Goal: Navigation & Orientation: Understand site structure

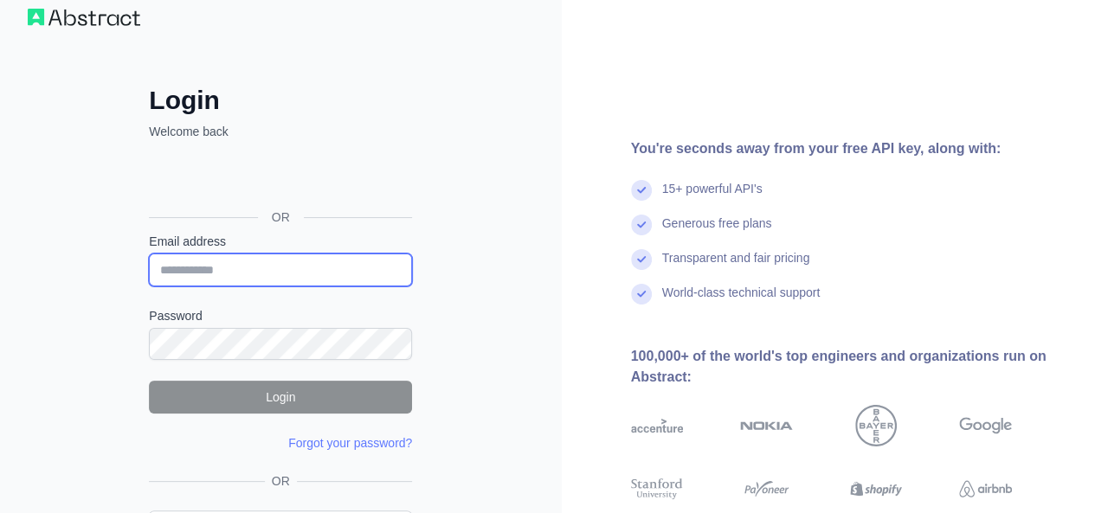
click at [334, 266] on input "Email address" at bounding box center [280, 270] width 263 height 33
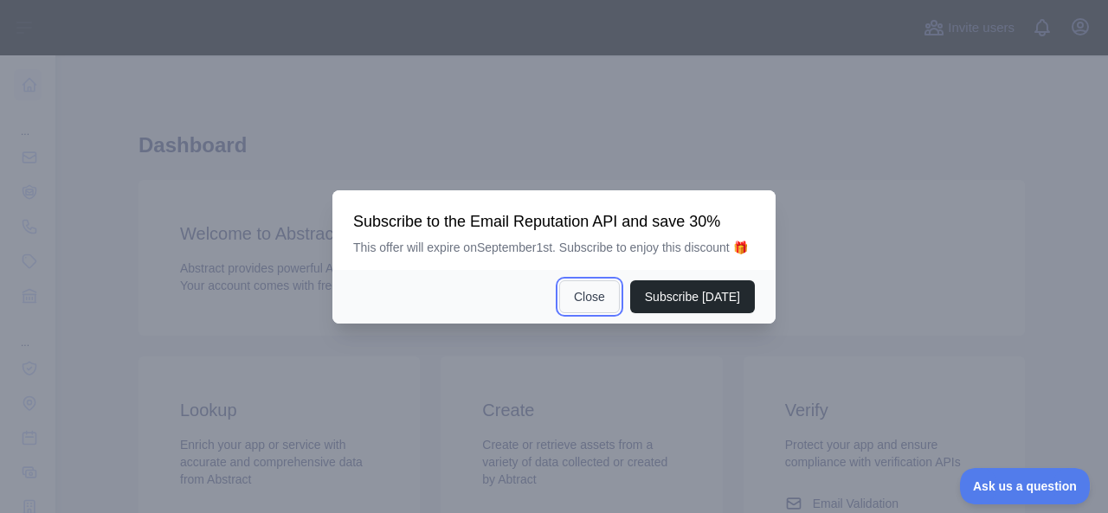
click at [602, 304] on button "Close" at bounding box center [589, 296] width 61 height 33
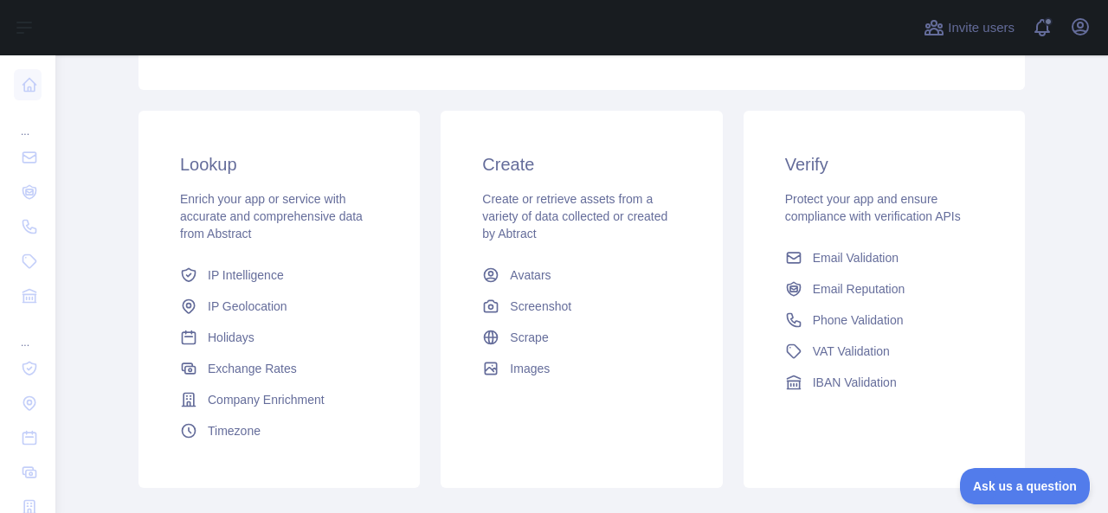
scroll to position [211, 0]
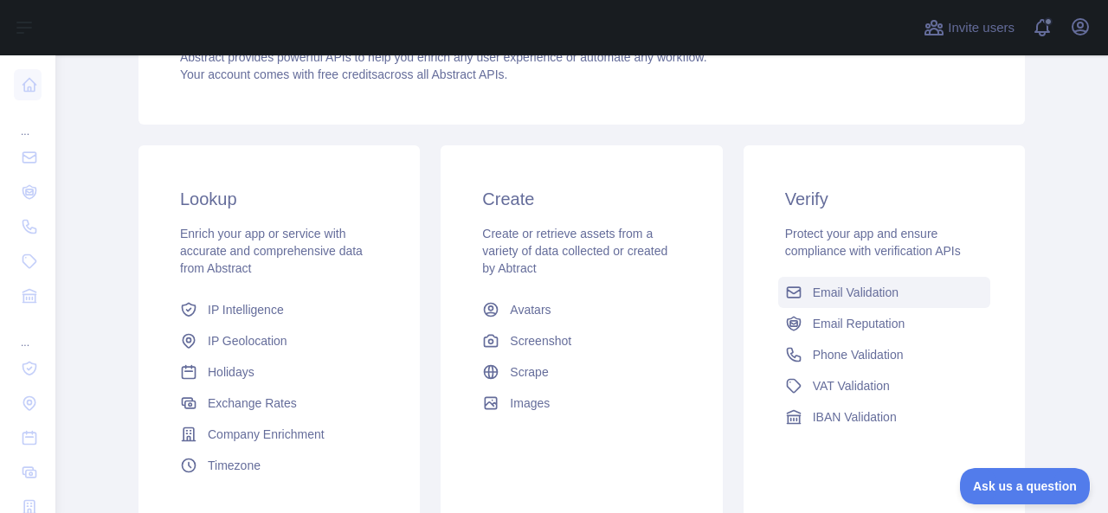
click at [912, 283] on link "Email Validation" at bounding box center [884, 292] width 212 height 31
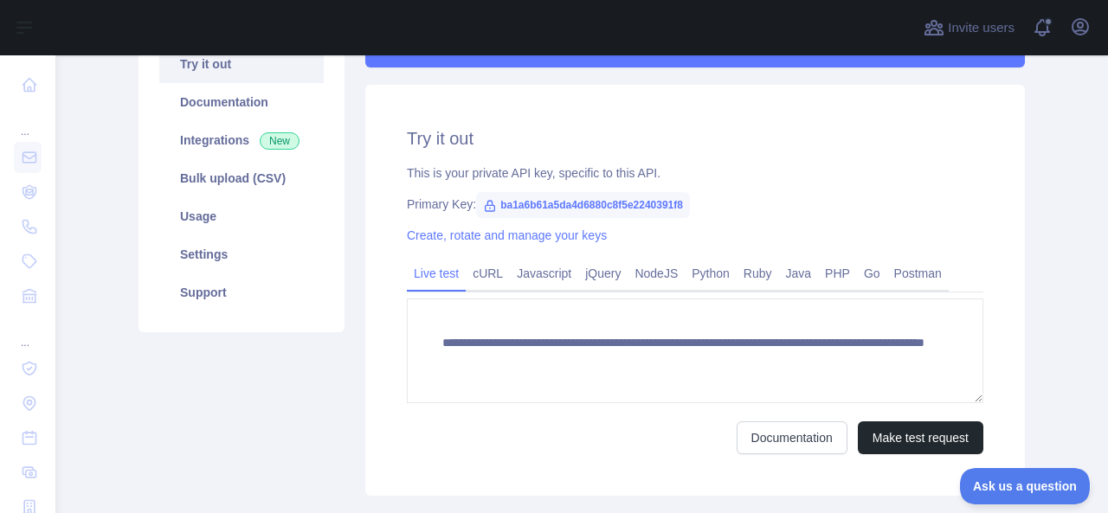
scroll to position [275, 0]
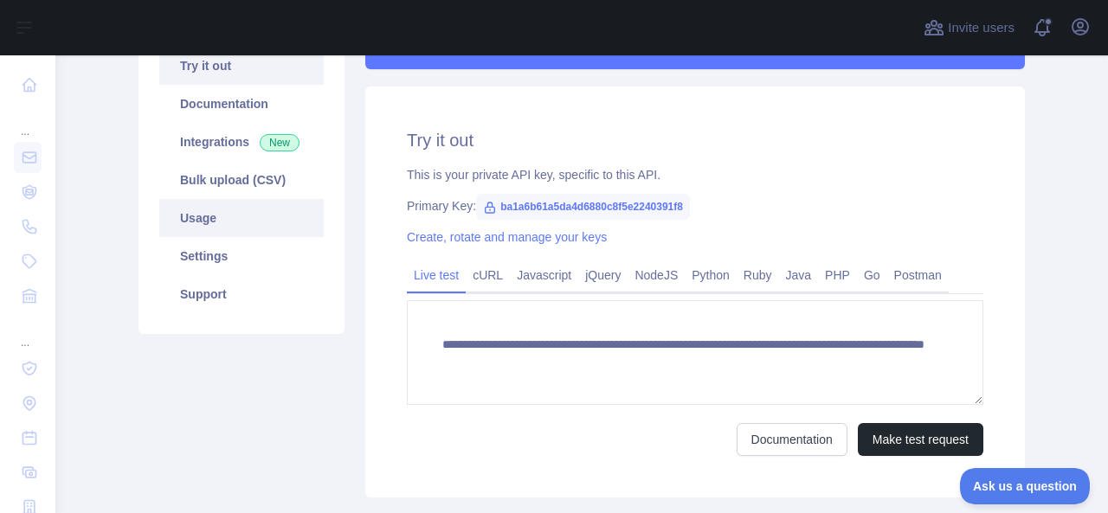
click at [244, 212] on link "Usage" at bounding box center [241, 218] width 164 height 38
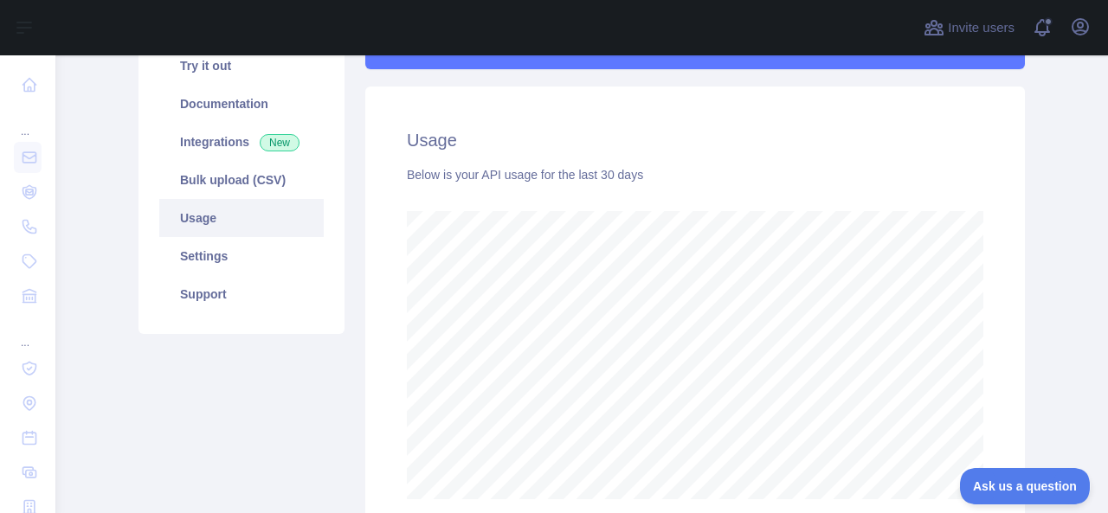
scroll to position [458, 1039]
click at [225, 164] on link "Bulk upload (CSV)" at bounding box center [241, 180] width 164 height 38
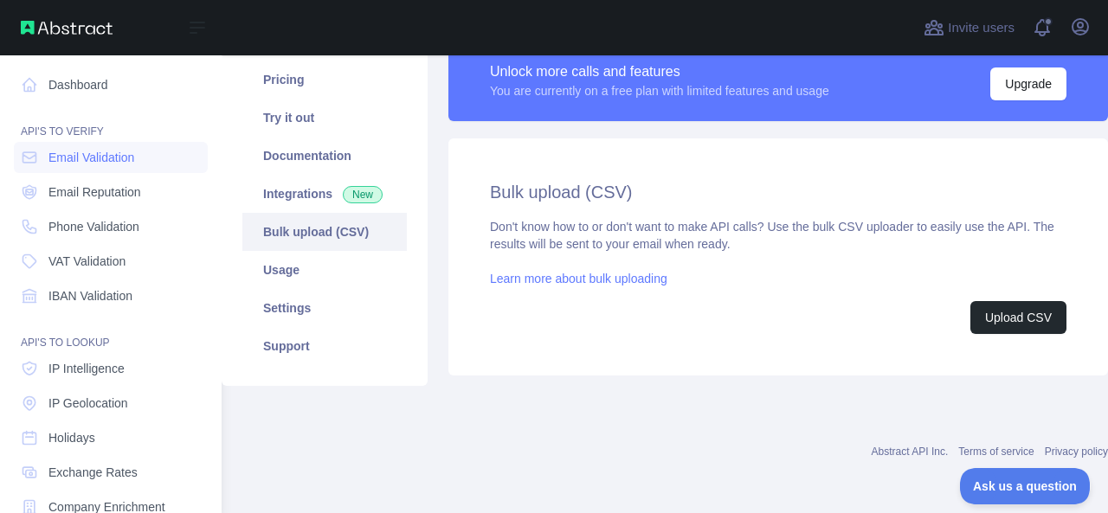
scroll to position [237, 0]
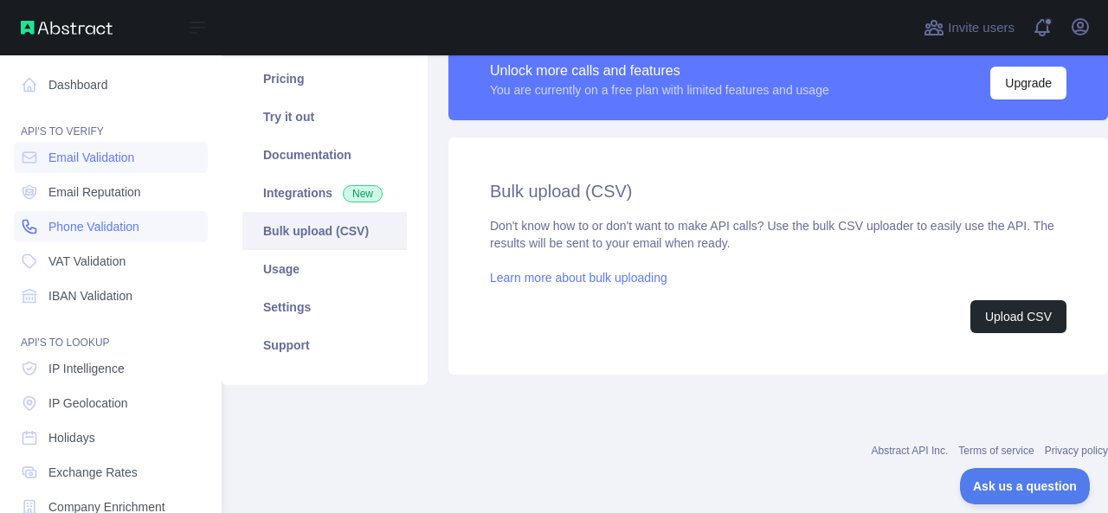
click at [97, 235] on span "Phone Validation" at bounding box center [93, 226] width 91 height 17
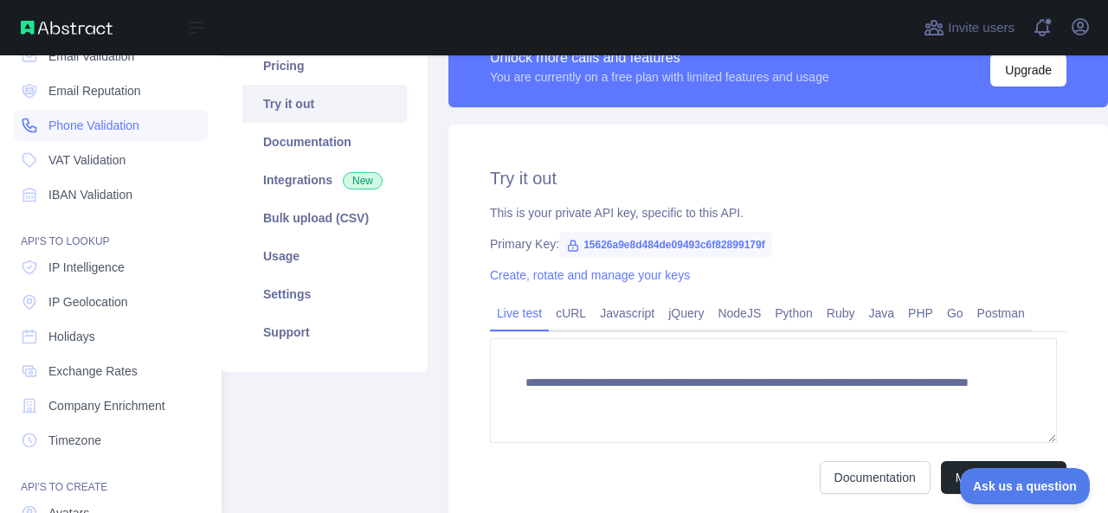
scroll to position [104, 0]
click at [116, 266] on span "IP Intelligence" at bounding box center [86, 264] width 76 height 17
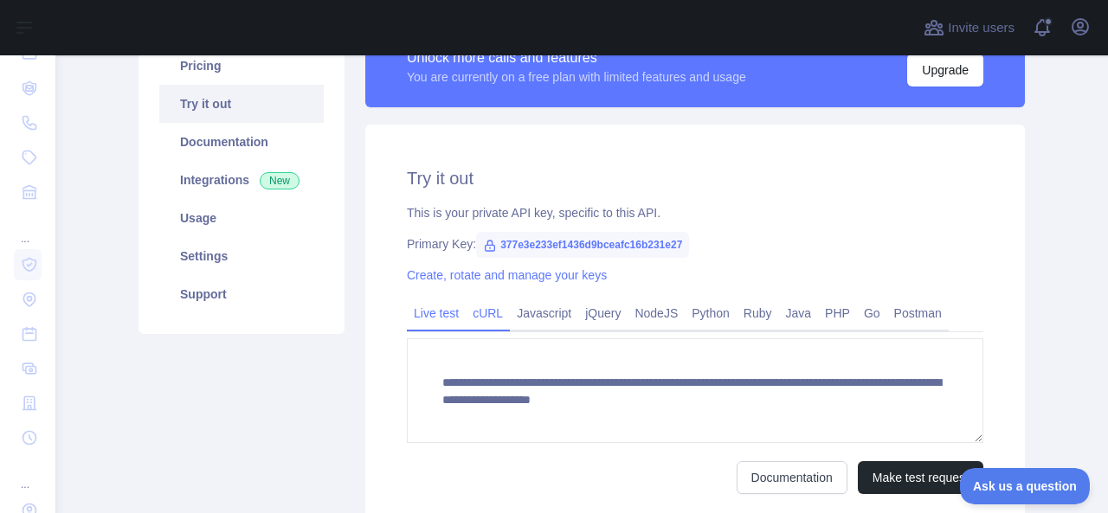
click at [493, 318] on link "cURL" at bounding box center [488, 313] width 44 height 28
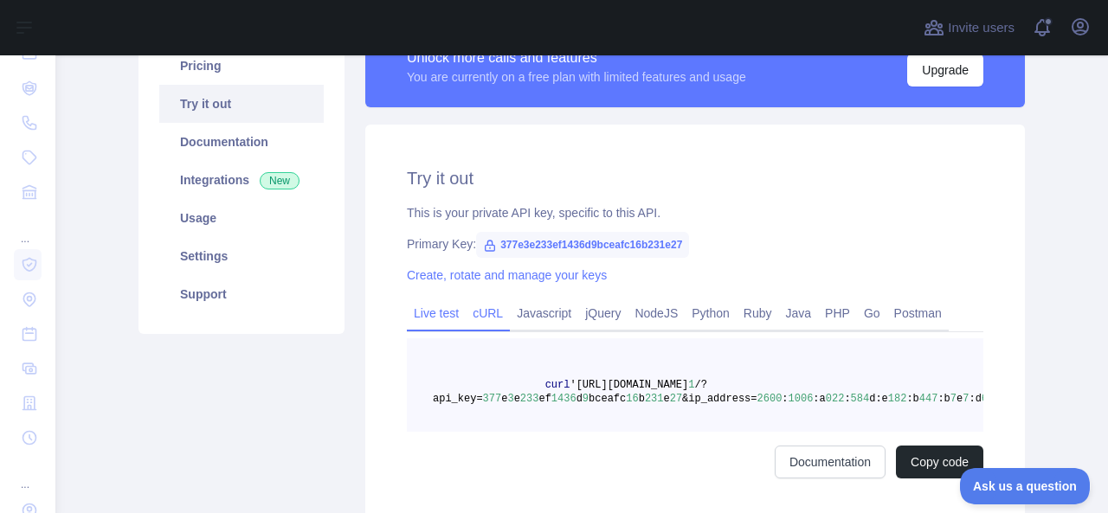
click at [428, 309] on link "Live test" at bounding box center [436, 313] width 59 height 28
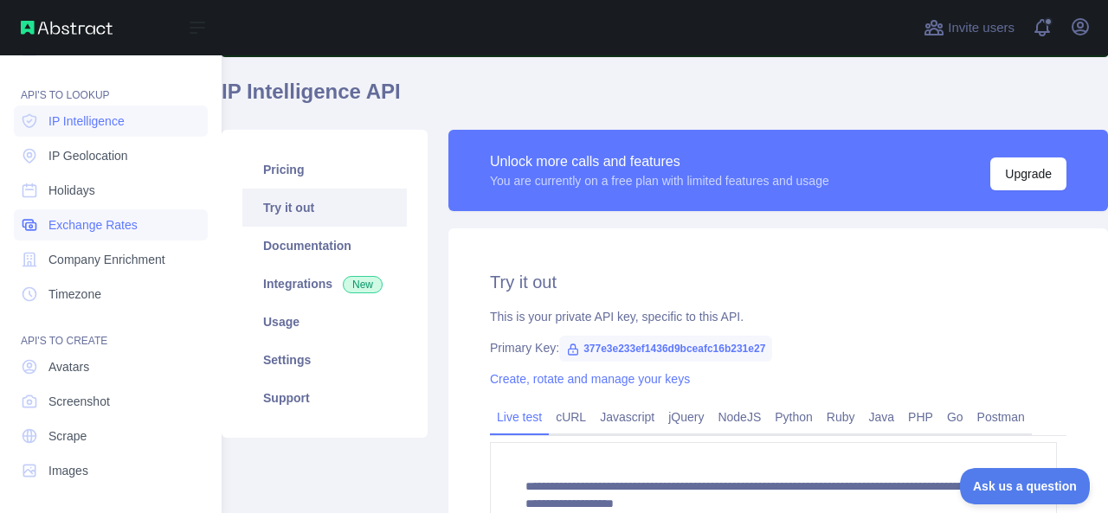
scroll to position [248, 0]
click at [82, 439] on span "Scrape" at bounding box center [67, 436] width 38 height 17
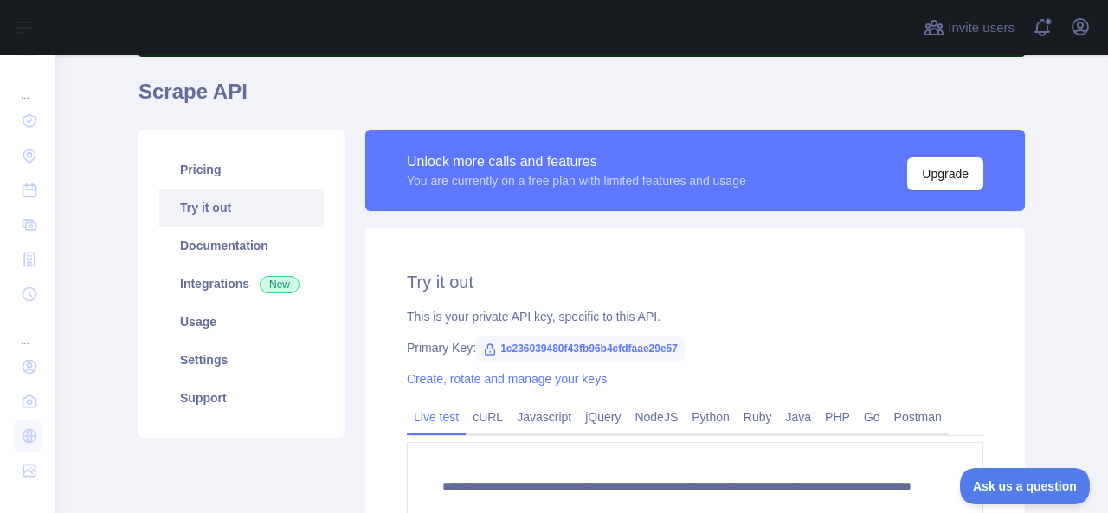
click at [261, 212] on link "Try it out" at bounding box center [241, 208] width 164 height 38
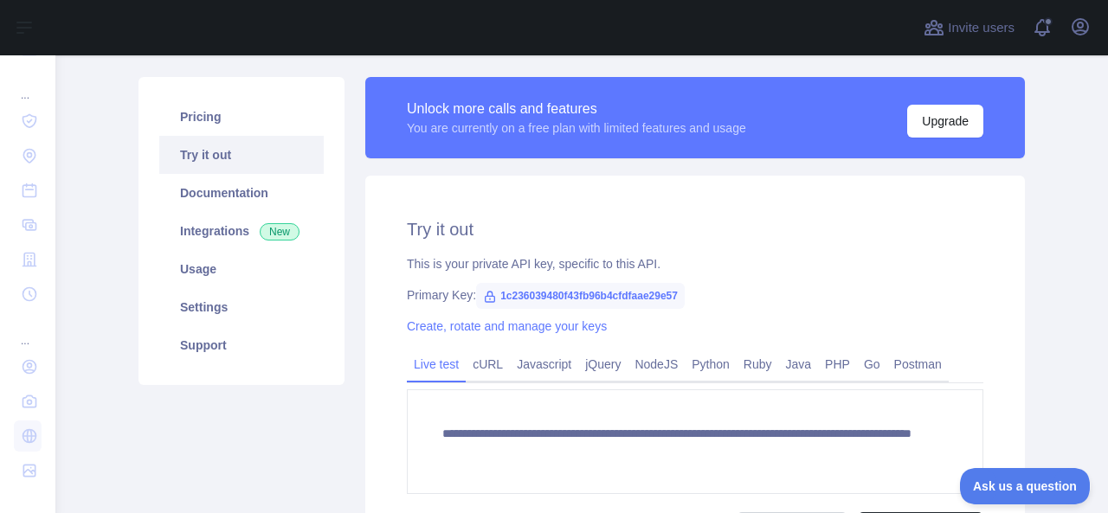
scroll to position [187, 0]
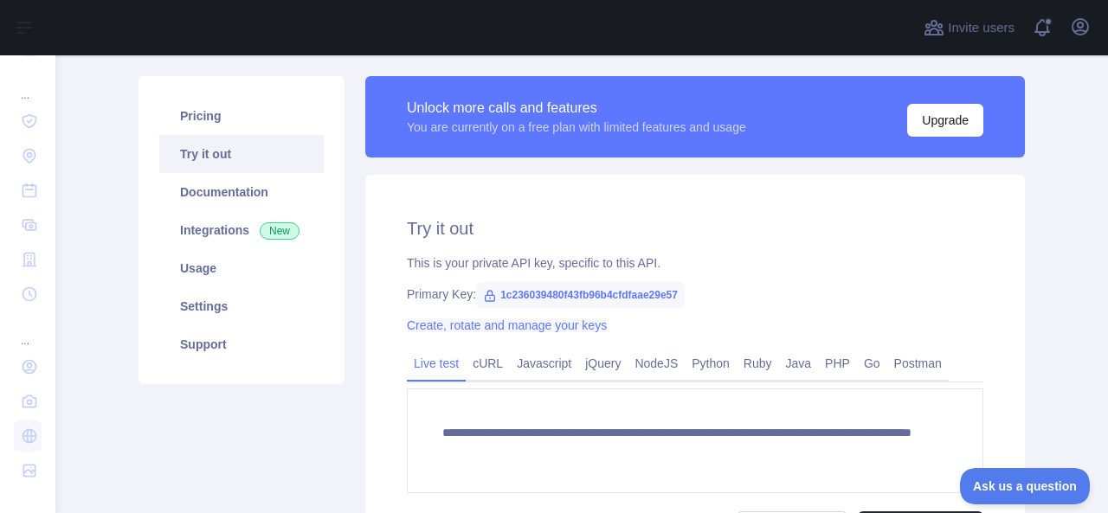
click at [530, 324] on link "Create, rotate and manage your keys" at bounding box center [507, 326] width 200 height 14
